Goal: Task Accomplishment & Management: Manage account settings

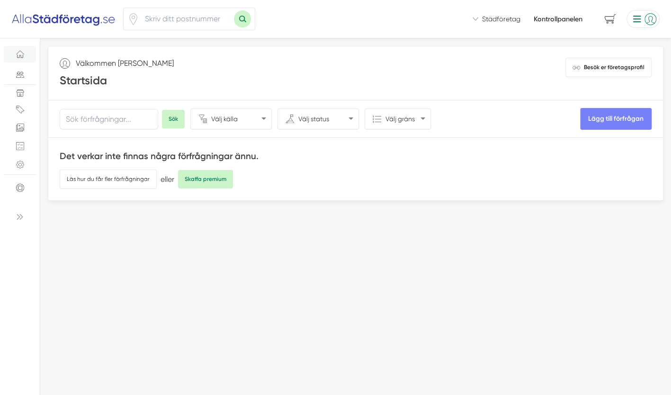
click at [640, 20] on li at bounding box center [641, 19] width 37 height 18
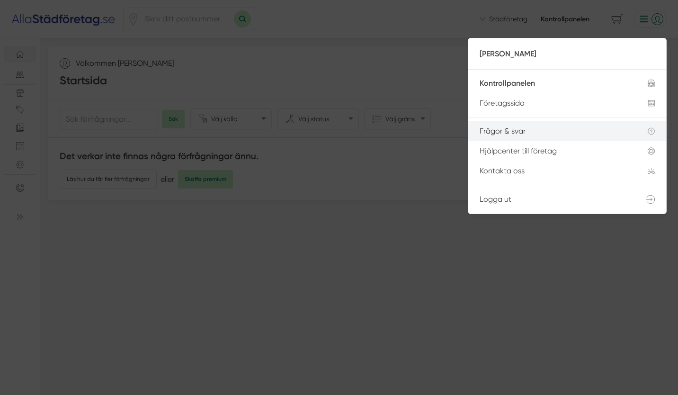
click at [509, 132] on div "Frågor & svar" at bounding box center [552, 131] width 145 height 9
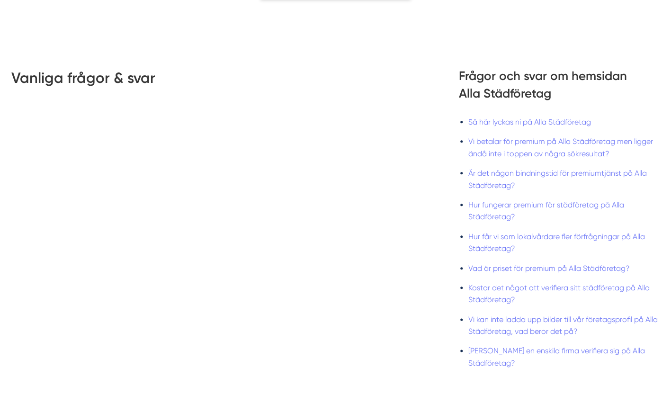
scroll to position [444, 0]
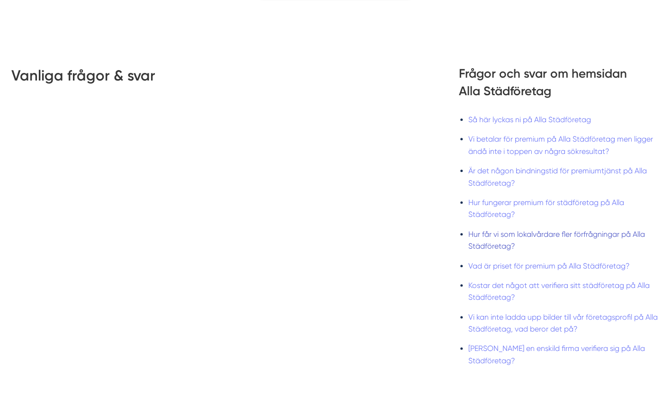
click at [481, 236] on link "Hur får vi som lokalvårdare fler förfrågningar på Alla Städföretag?" at bounding box center [556, 240] width 177 height 21
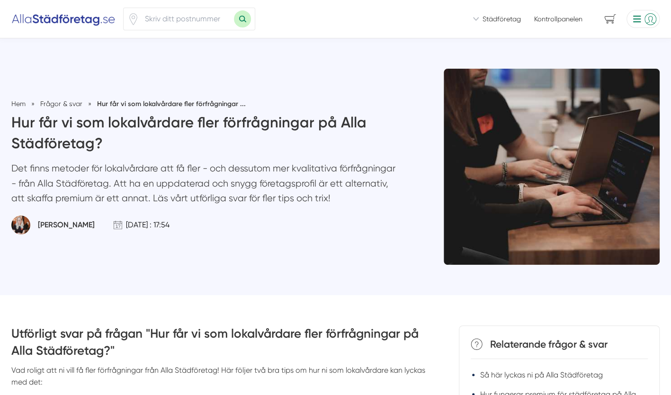
click at [655, 13] on li at bounding box center [641, 19] width 37 height 18
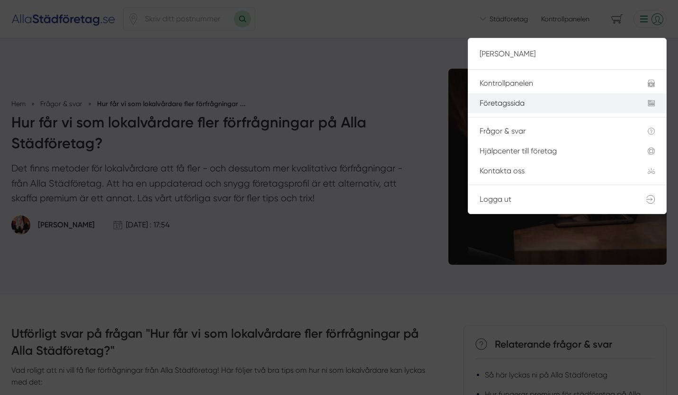
click at [512, 98] on li "Företagssida" at bounding box center [567, 103] width 198 height 20
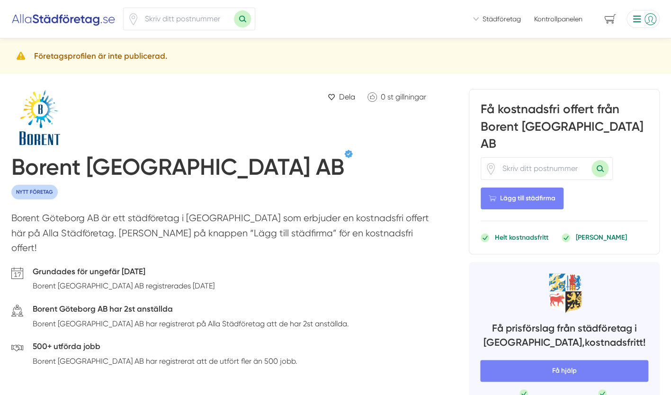
click at [638, 15] on li at bounding box center [641, 19] width 37 height 18
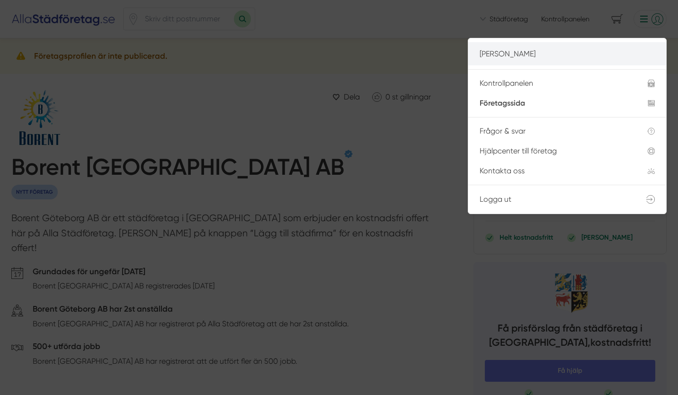
click at [512, 54] on p "[PERSON_NAME]" at bounding box center [567, 54] width 175 height 12
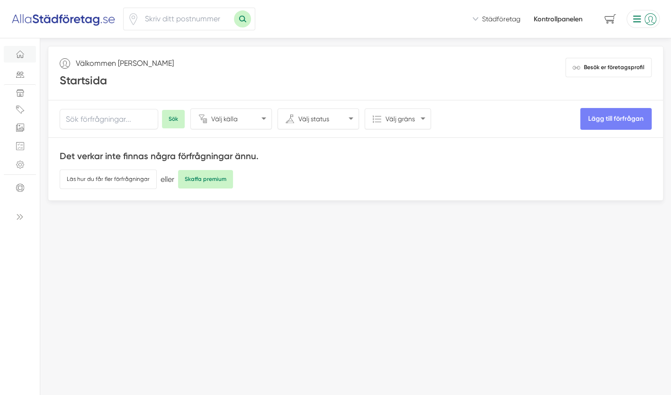
click at [231, 119] on select "Välj källa Hemsidan Facebook Instagram Linkedin Telefon Landningssida Självansk…" at bounding box center [239, 119] width 61 height 20
select select "Telefon"
click at [209, 109] on select "Välj källa Hemsidan Facebook Instagram Linkedin Telefon Landningssida Självansk…" at bounding box center [239, 119] width 61 height 20
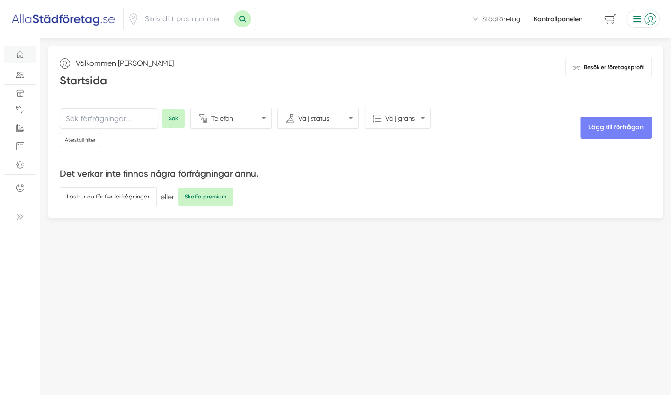
click at [633, 18] on li at bounding box center [641, 19] width 37 height 18
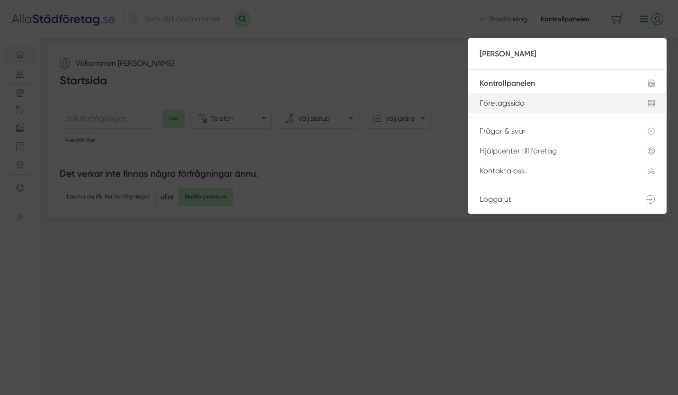
click at [519, 101] on div "Företagssida" at bounding box center [552, 103] width 145 height 9
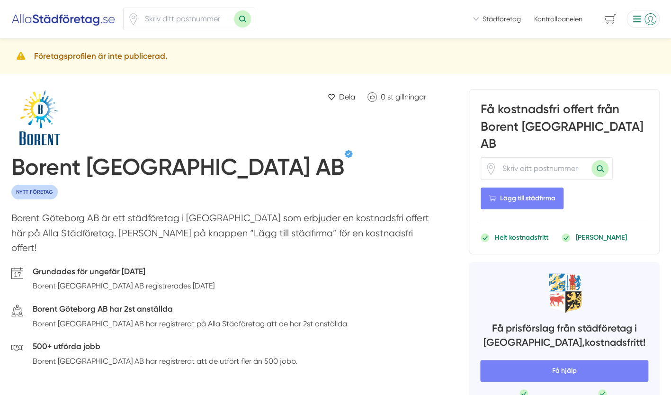
click at [641, 17] on li at bounding box center [641, 19] width 37 height 18
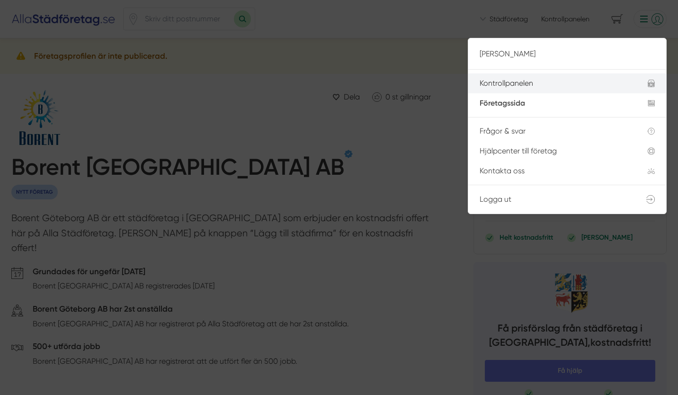
click at [516, 86] on div "Kontrollpanelen" at bounding box center [552, 83] width 145 height 9
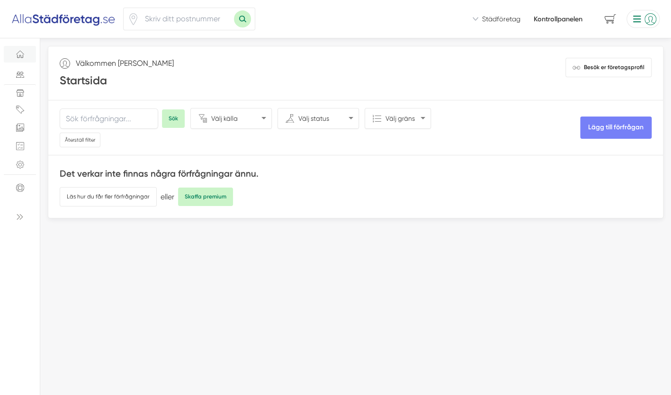
select select "Telefon"
click at [24, 96] on span "Företagsinformation" at bounding box center [19, 93] width 17 height 8
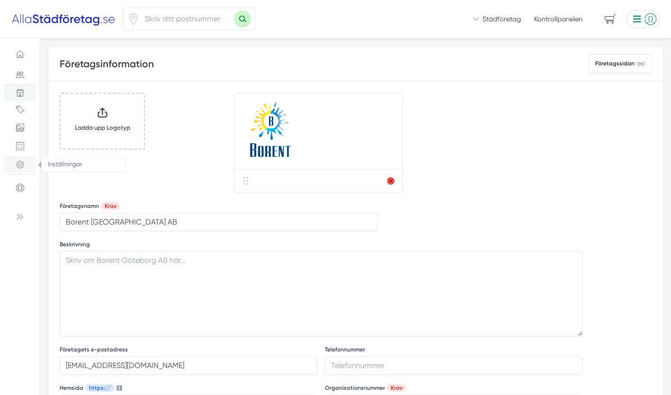
click at [22, 163] on icon "Inställningar" at bounding box center [20, 165] width 8 height 8
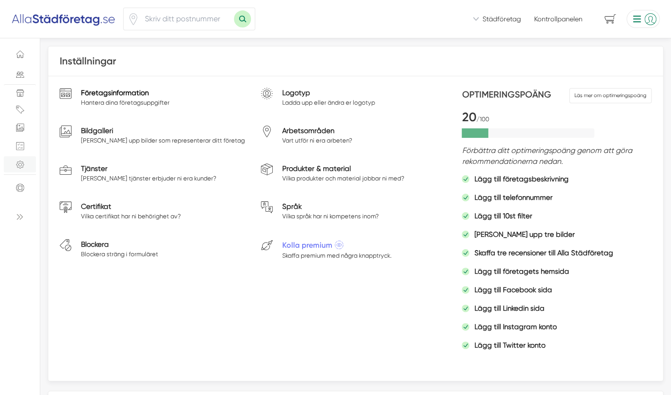
click at [126, 95] on link "Företagsinformation" at bounding box center [125, 93] width 89 height 10
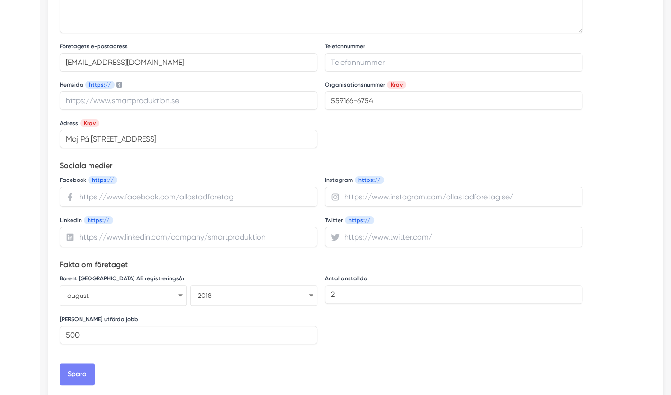
scroll to position [303, 0]
click at [340, 69] on input "Telefonnummer" at bounding box center [454, 63] width 258 height 18
type input "0729123694"
click at [474, 160] on h5 "Sociala medier" at bounding box center [321, 167] width 523 height 14
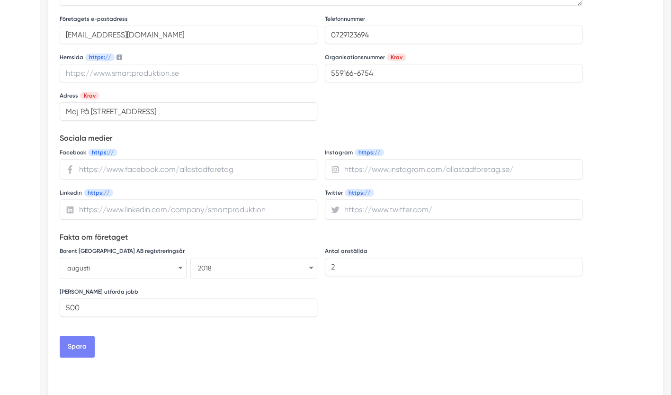
scroll to position [336, 0]
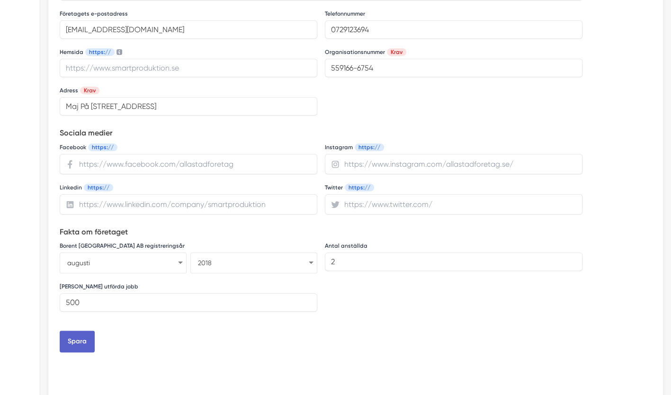
click at [85, 338] on button "Spara" at bounding box center [77, 341] width 35 height 22
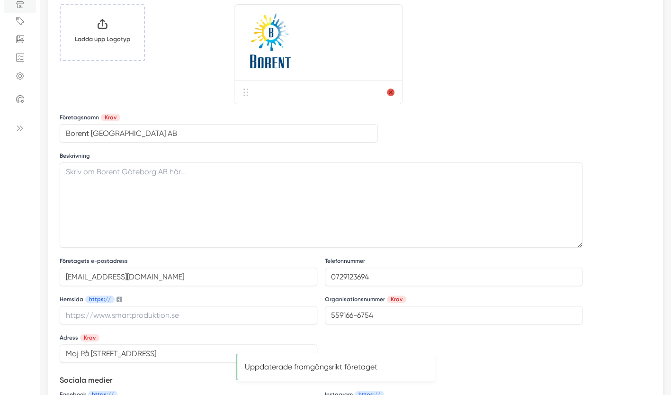
scroll to position [88, 0]
click at [116, 137] on input "Borent Göteborg AB" at bounding box center [219, 134] width 318 height 18
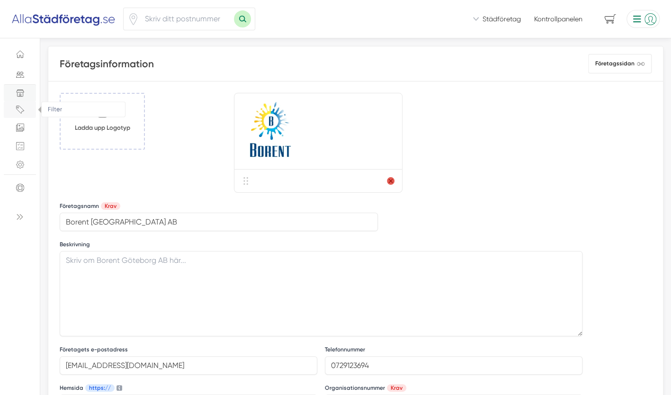
click at [22, 111] on icon "Filter" at bounding box center [20, 110] width 8 height 8
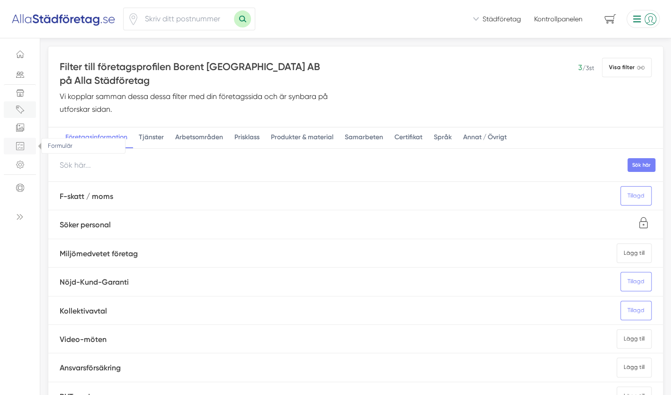
click at [23, 148] on icon "checklist" at bounding box center [20, 146] width 8 height 8
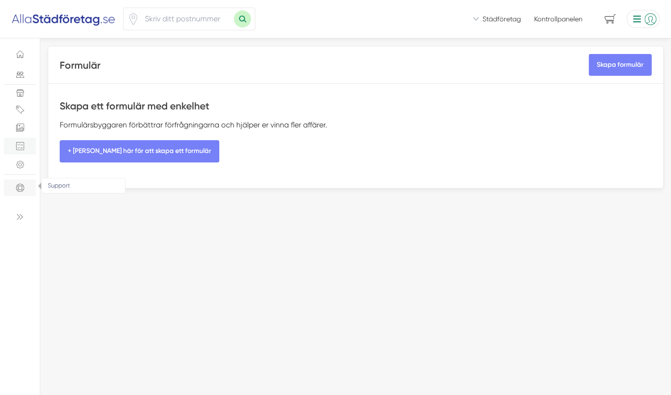
click at [21, 184] on icon "Support" at bounding box center [20, 188] width 8 height 8
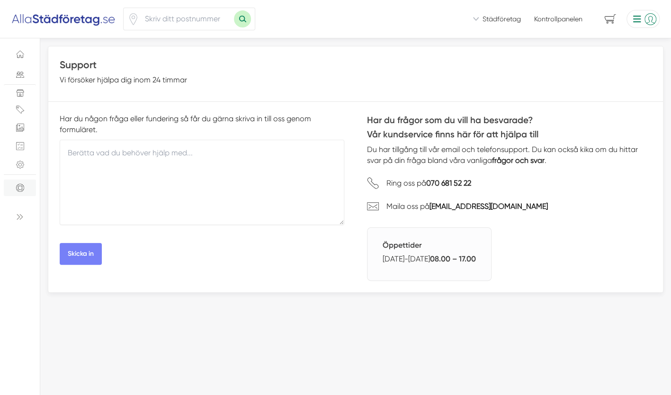
click at [648, 16] on li at bounding box center [641, 19] width 37 height 18
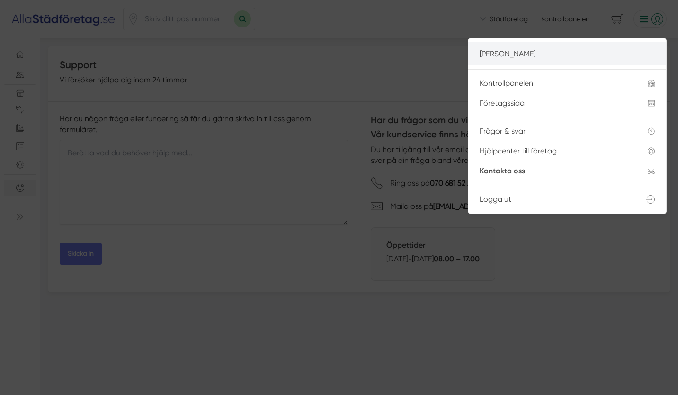
click at [552, 57] on p "[PERSON_NAME]" at bounding box center [567, 54] width 175 height 12
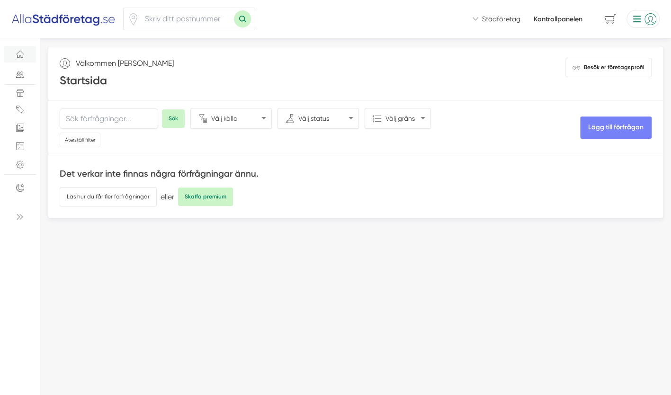
select select "Telefon"
drag, startPoint x: 125, startPoint y: 62, endPoint x: 119, endPoint y: 61, distance: 6.3
click at [119, 61] on p "Välkommen [PERSON_NAME]" at bounding box center [125, 63] width 98 height 11
click at [221, 120] on select "Välj källa Hemsidan Facebook Instagram Linkedin Telefon Landningssida Självansk…" at bounding box center [239, 118] width 61 height 20
click at [209, 108] on select "Välj källa Hemsidan Facebook Instagram Linkedin Telefon Landningssida Självansk…" at bounding box center [239, 118] width 61 height 20
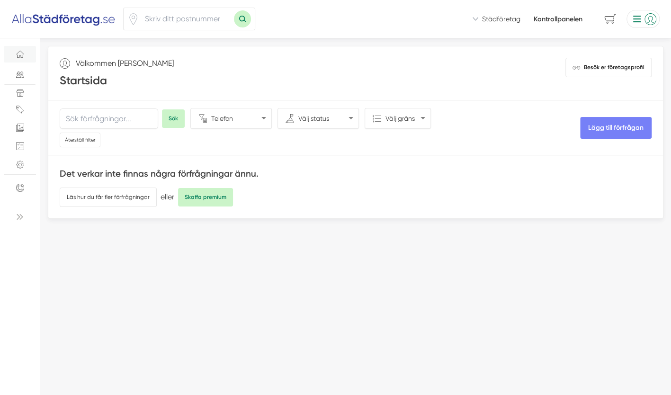
click at [310, 115] on select "Välj status Arkiverad Accepterad Osorterat Pågående Genomförd Nekad Kontaktad" at bounding box center [326, 118] width 61 height 20
click at [260, 215] on div "Det verkar inte finnas några förfrågningar ännu. Läs hur du får fler förfrågnin…" at bounding box center [355, 186] width 615 height 62
click at [139, 199] on link "Läs hur du får fler förfrågningar" at bounding box center [108, 196] width 97 height 19
click at [23, 82] on ul "Startsida Förfrågningar Företagsinformation Filter Bildgalleri checklist Formul…" at bounding box center [20, 133] width 32 height 175
click at [554, 17] on link "Kontrollpanelen" at bounding box center [558, 18] width 49 height 9
